Goal: Task Accomplishment & Management: Manage account settings

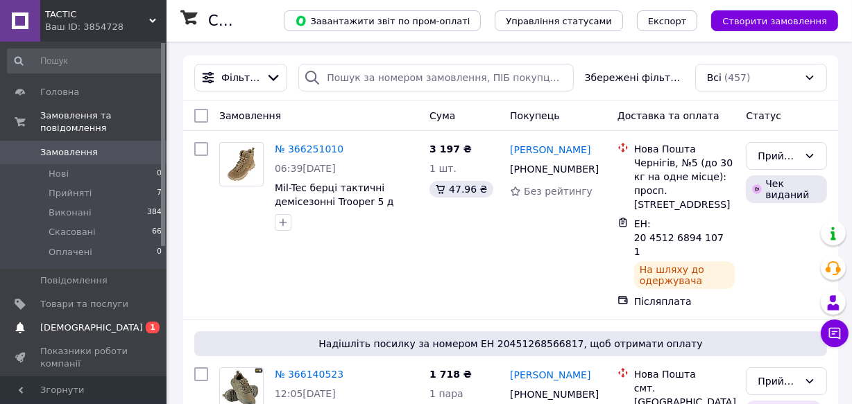
click at [94, 322] on span "[DEMOGRAPHIC_DATA]" at bounding box center [84, 328] width 88 height 12
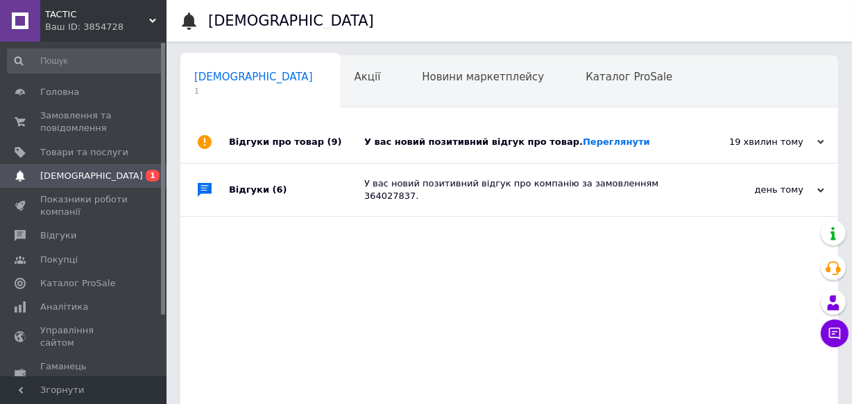
scroll to position [0, 7]
click at [583, 144] on link "Переглянути" at bounding box center [616, 142] width 67 height 10
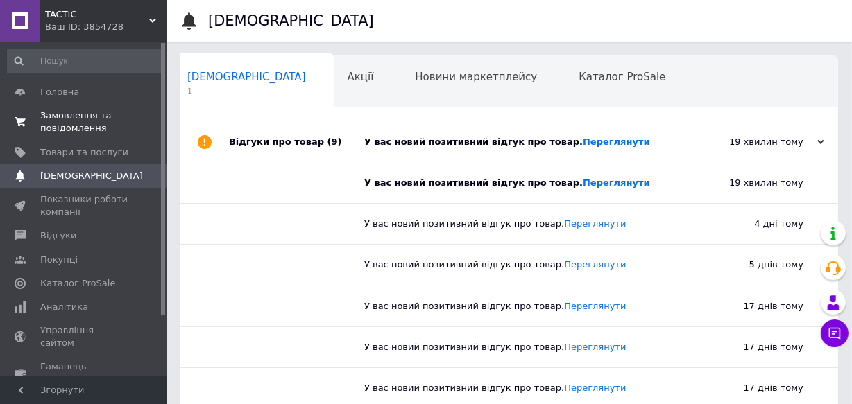
click at [69, 112] on span "Замовлення та повідомлення" at bounding box center [84, 122] width 88 height 25
